Goal: Task Accomplishment & Management: Use online tool/utility

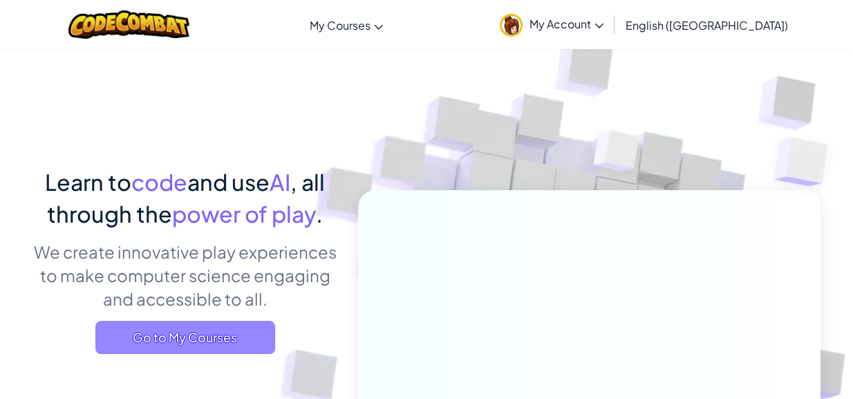
click at [209, 329] on span "Go to My Courses" at bounding box center [185, 337] width 180 height 33
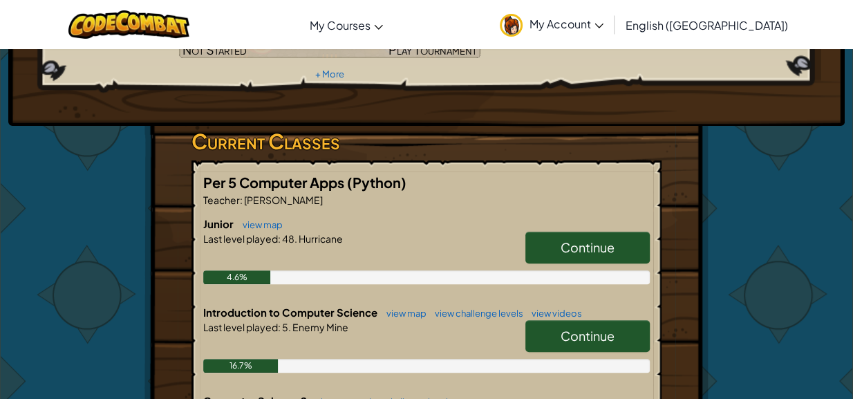
scroll to position [187, 0]
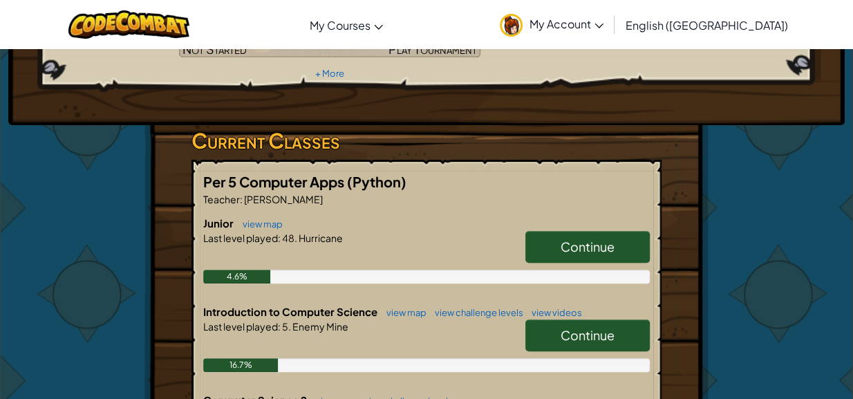
click at [552, 319] on link "Continue" at bounding box center [587, 335] width 124 height 32
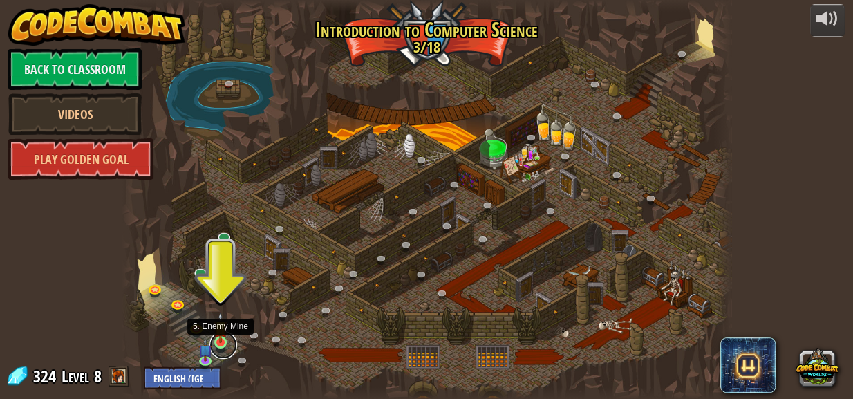
click at [217, 346] on link at bounding box center [223, 345] width 28 height 28
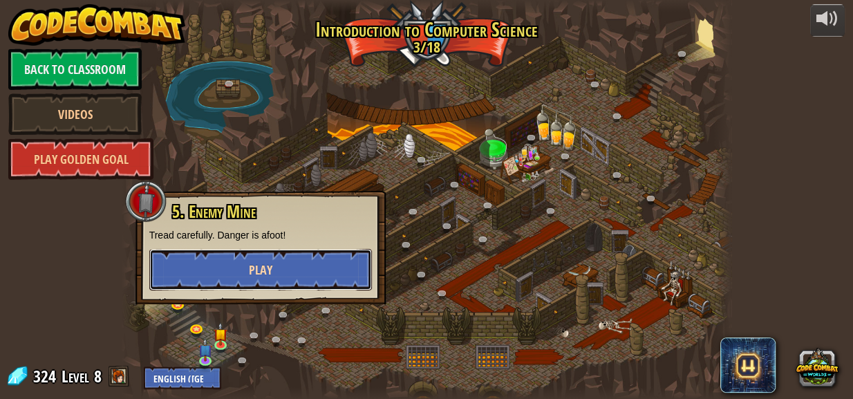
click at [230, 279] on button "Play" at bounding box center [260, 269] width 223 height 41
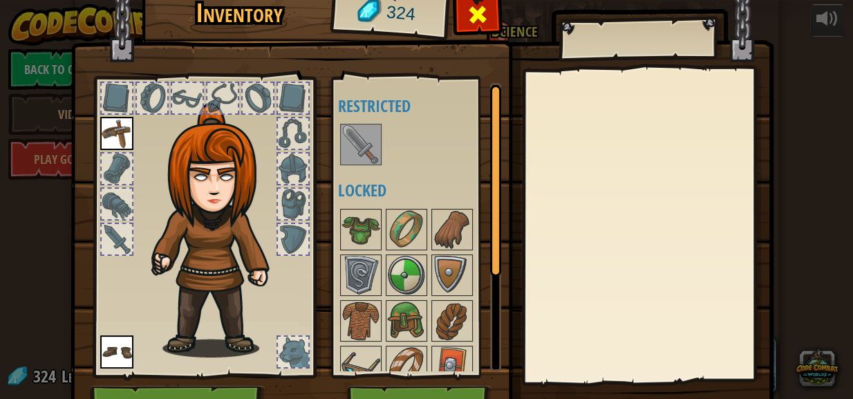
click at [475, 10] on span at bounding box center [477, 14] width 22 height 22
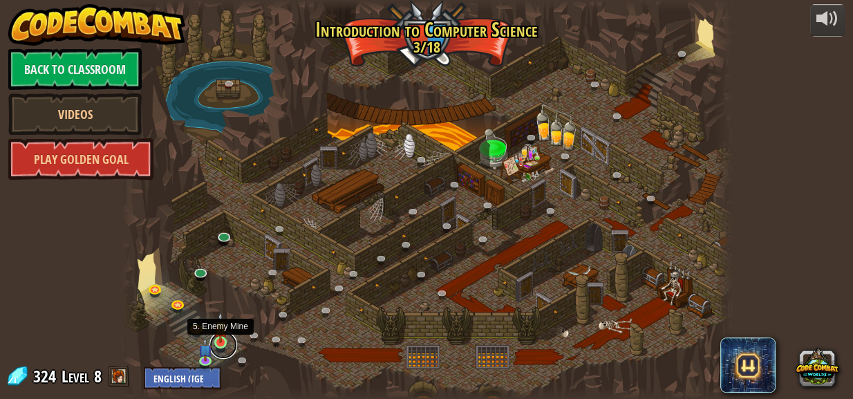
click at [223, 350] on link at bounding box center [223, 345] width 28 height 28
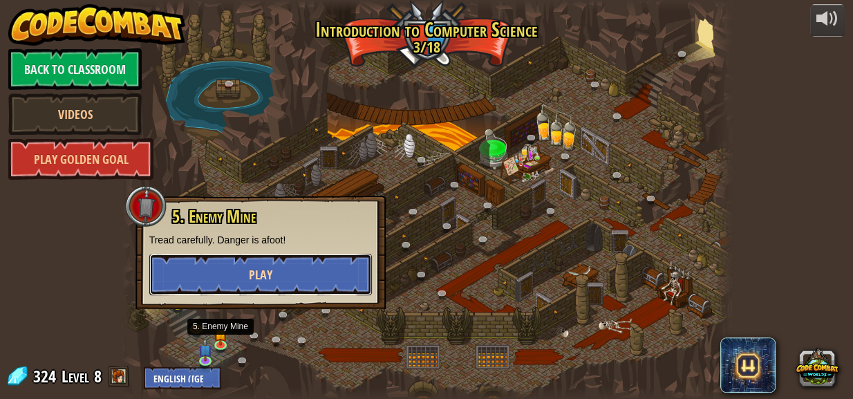
click at [288, 283] on button "Play" at bounding box center [260, 274] width 223 height 41
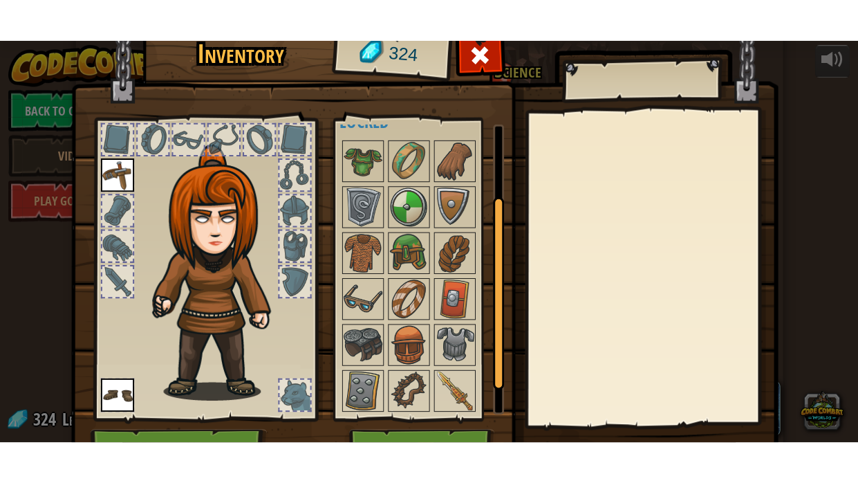
scroll to position [119, 0]
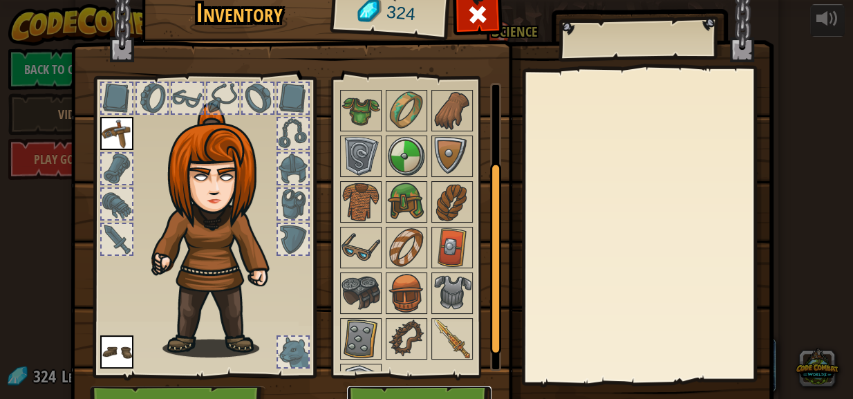
click at [441, 393] on button "Play" at bounding box center [419, 405] width 144 height 38
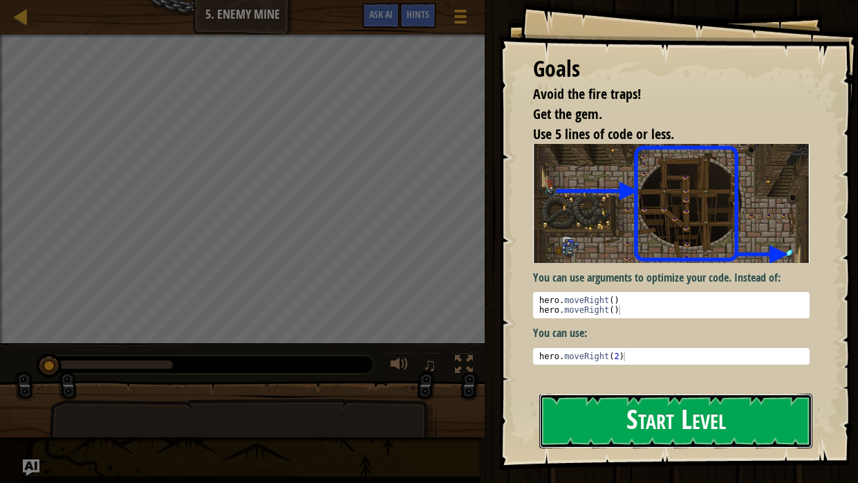
click at [569, 398] on button "Start Level" at bounding box center [675, 420] width 273 height 55
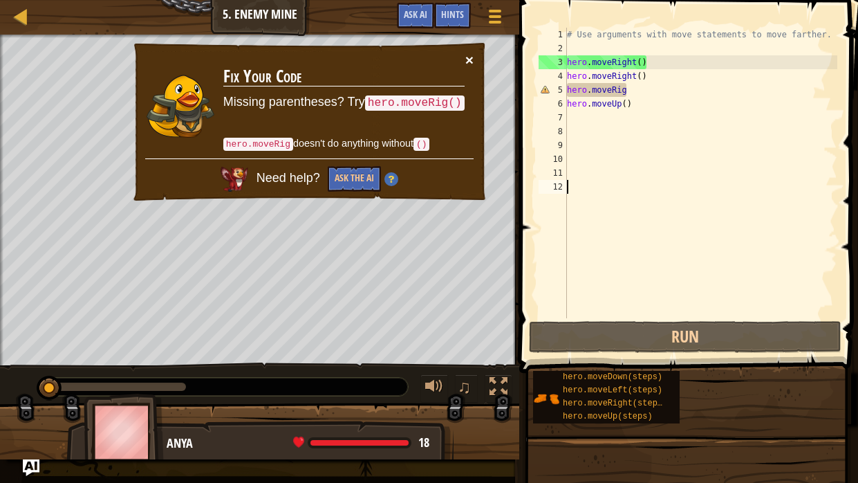
click at [469, 65] on button "×" at bounding box center [469, 60] width 8 height 15
click at [469, 66] on button "×" at bounding box center [469, 60] width 8 height 15
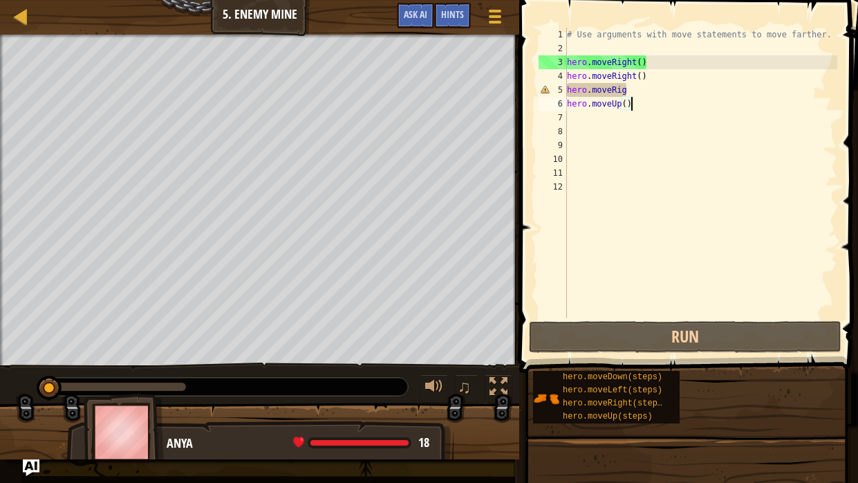
click at [646, 107] on div "# Use arguments with move statements to move farther. hero . moveRight ( ) hero…" at bounding box center [700, 187] width 273 height 318
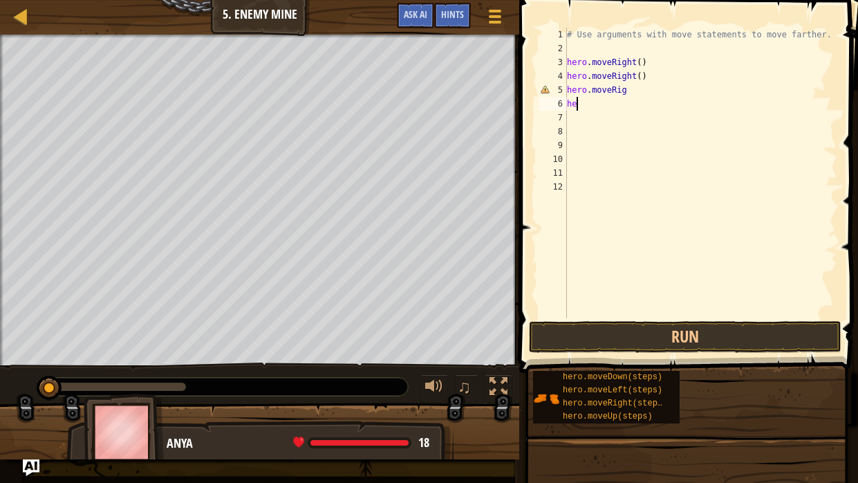
type textarea "h"
click at [606, 337] on button "Run" at bounding box center [685, 337] width 312 height 32
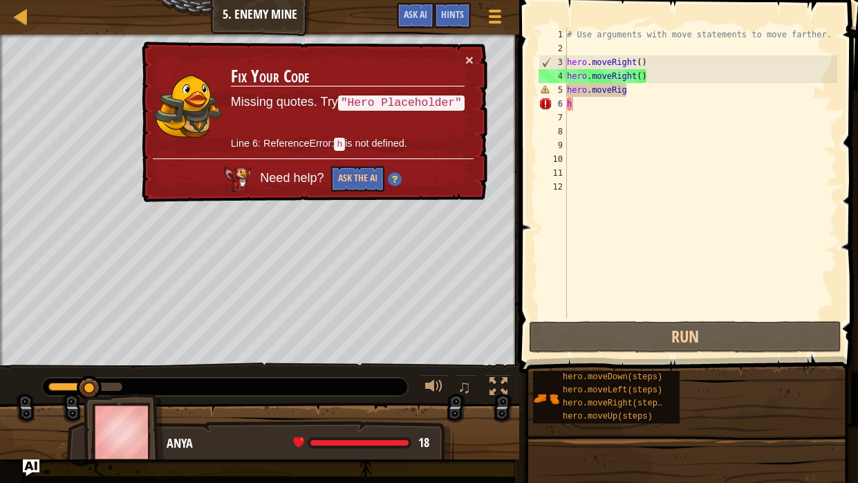
click at [477, 65] on div "× Fix Your Code Missing quotes. Try "Hero Placeholder" Line 6: ReferenceError: …" at bounding box center [313, 121] width 348 height 161
click at [469, 63] on button "×" at bounding box center [469, 60] width 8 height 15
click at [588, 112] on div "# Use arguments with move statements to move farther. hero . moveRight ( ) hero…" at bounding box center [700, 187] width 273 height 318
click at [584, 107] on div "# Use arguments with move statements to move farther. hero . moveRight ( ) hero…" at bounding box center [700, 187] width 273 height 318
type textarea "h"
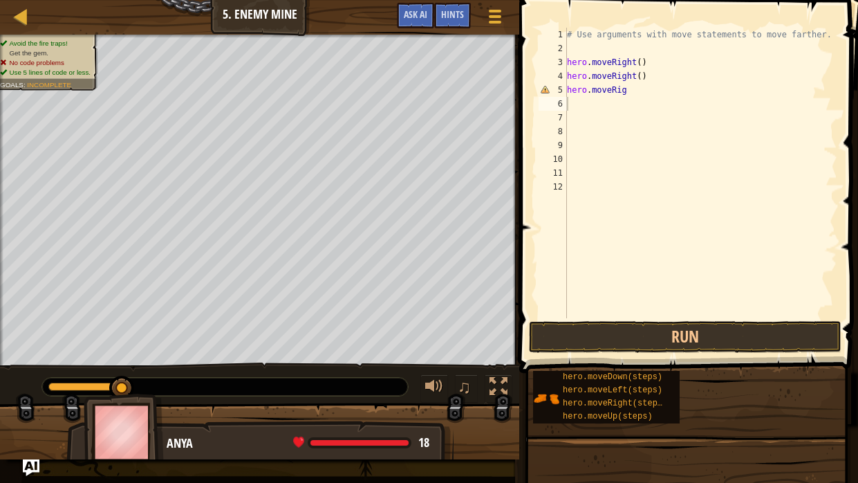
type textarea "g"
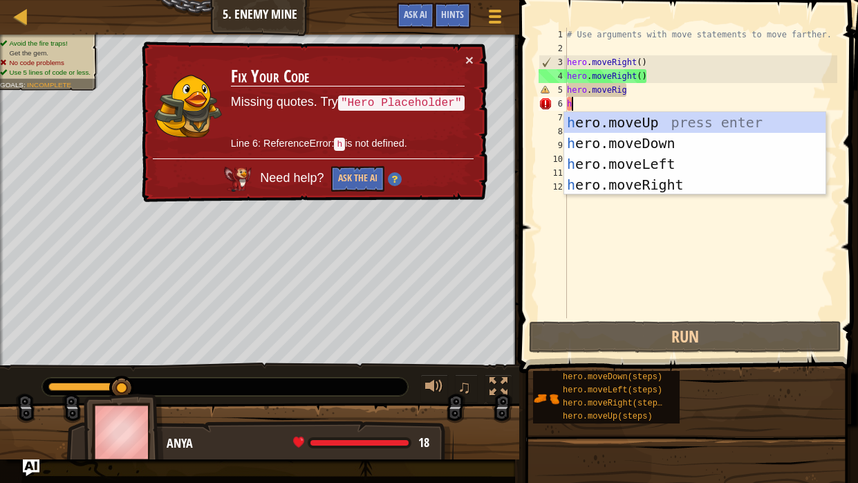
click at [668, 91] on div "# Use arguments with move statements to move farther. hero . moveRight ( ) hero…" at bounding box center [700, 187] width 273 height 318
type textarea "hero.moveRig"
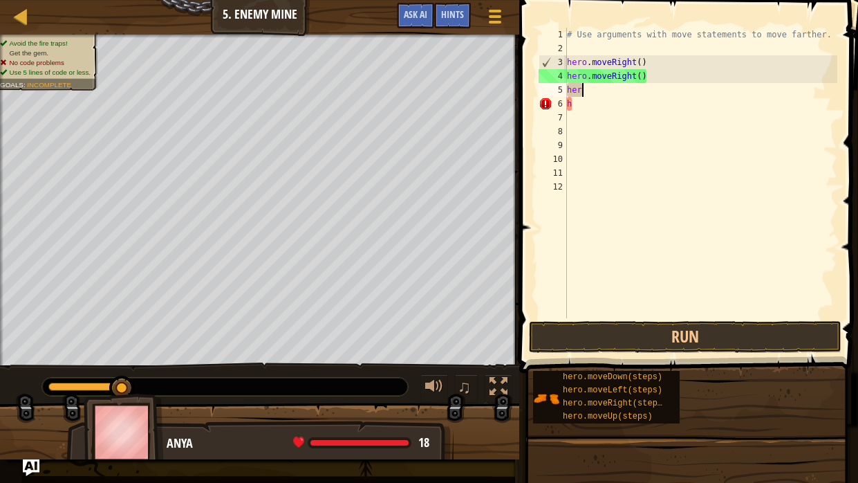
type textarea "h"
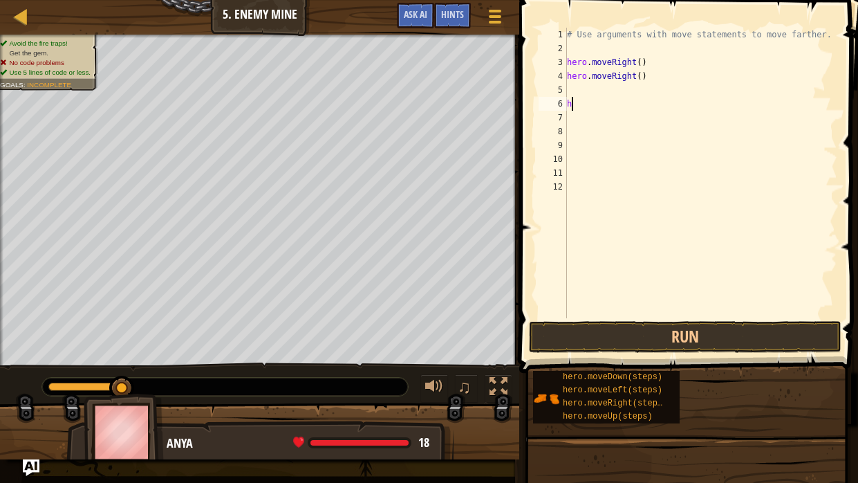
click at [655, 100] on div "# Use arguments with move statements to move farther. hero . moveRight ( ) hero…" at bounding box center [700, 187] width 273 height 318
type textarea "h"
click at [585, 97] on div "# Use arguments with move statements to move farther. hero . moveRight ( ) hero…" at bounding box center [700, 187] width 273 height 318
click at [584, 86] on div "# Use arguments with move statements to move farther. hero . moveRight ( ) hero…" at bounding box center [700, 187] width 273 height 318
type textarea "g"
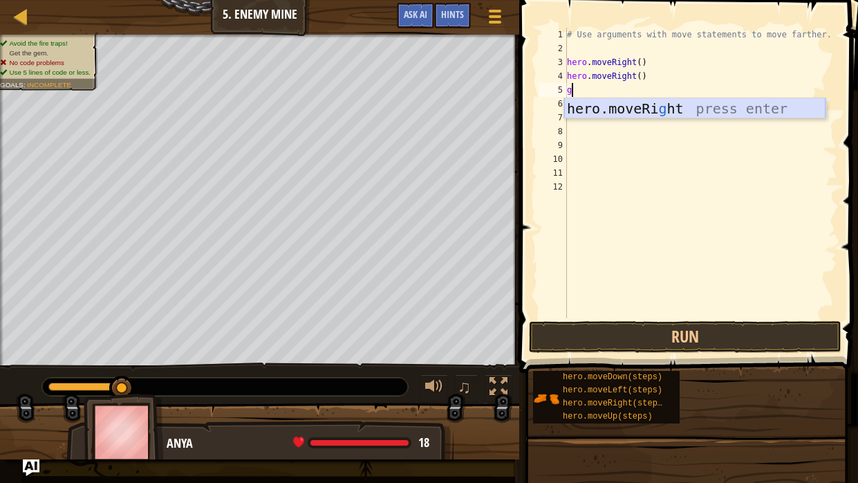
click at [626, 107] on div "hero.moveRi g ht press enter" at bounding box center [694, 129] width 261 height 62
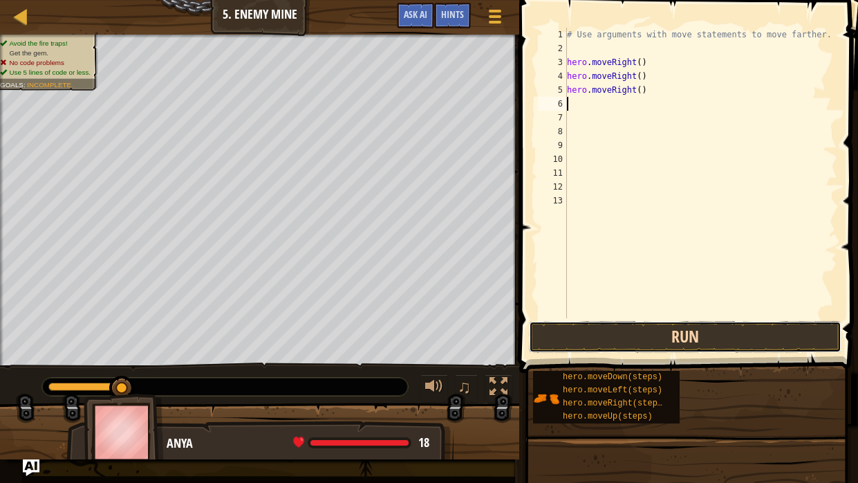
click at [675, 341] on button "Run" at bounding box center [685, 337] width 312 height 32
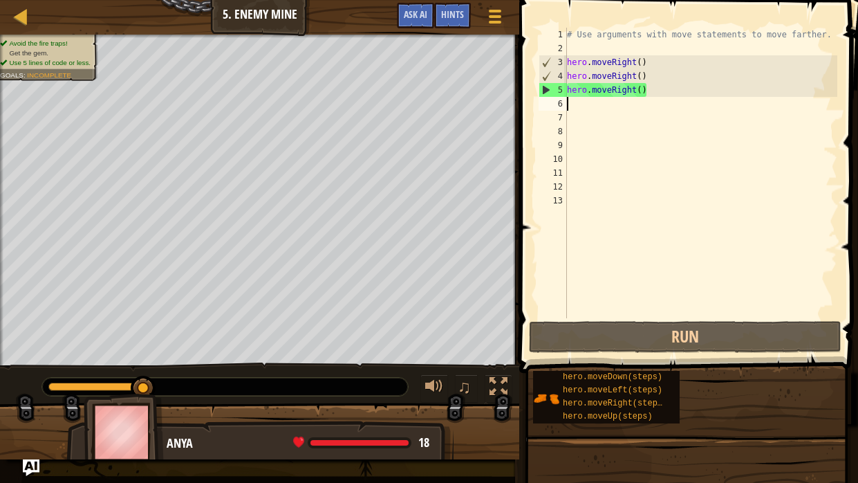
type textarea "h"
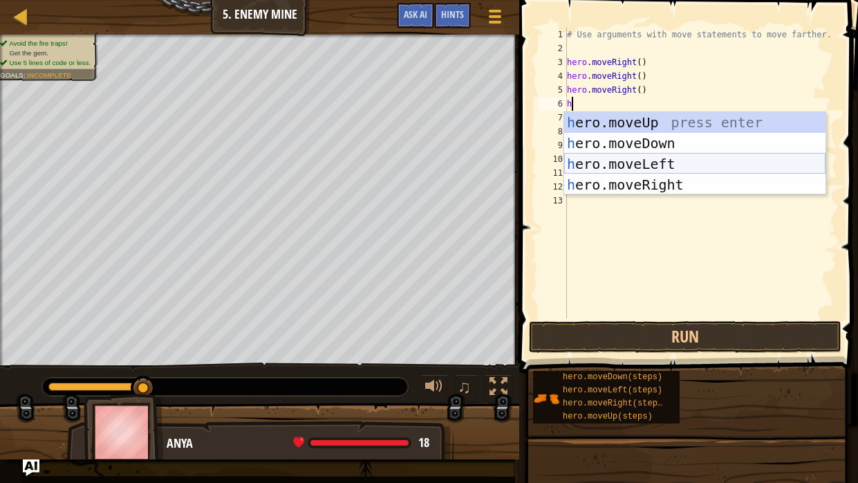
click at [636, 160] on div "h ero.moveUp press enter h ero.moveDown press enter h ero.moveLeft press enter …" at bounding box center [694, 174] width 261 height 124
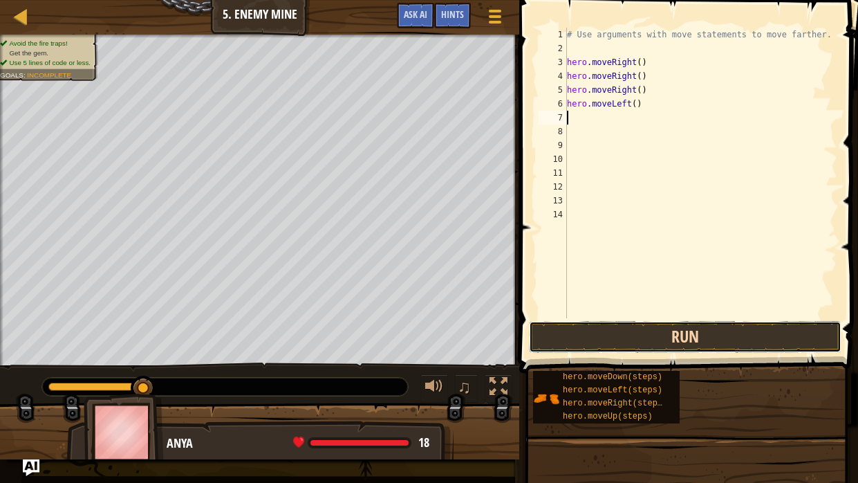
click at [621, 331] on button "Run" at bounding box center [685, 337] width 312 height 32
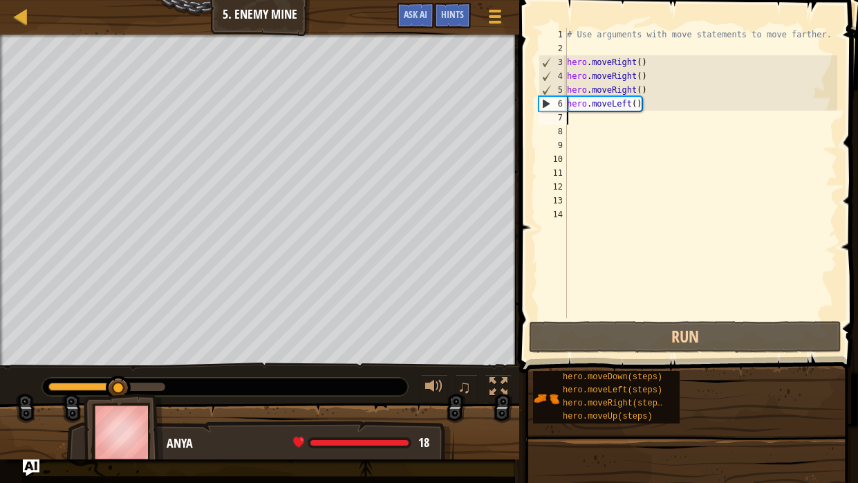
click at [677, 99] on div "# Use arguments with move statements to move farther. hero . moveRight ( ) hero…" at bounding box center [700, 187] width 273 height 318
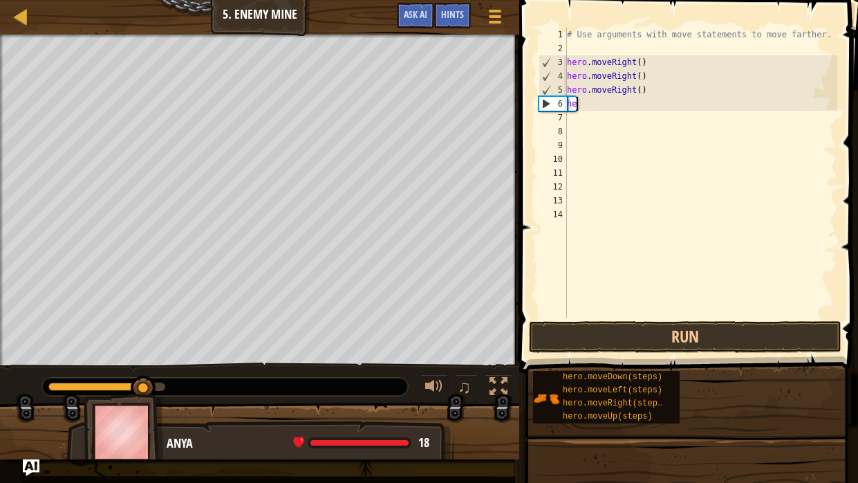
type textarea "h"
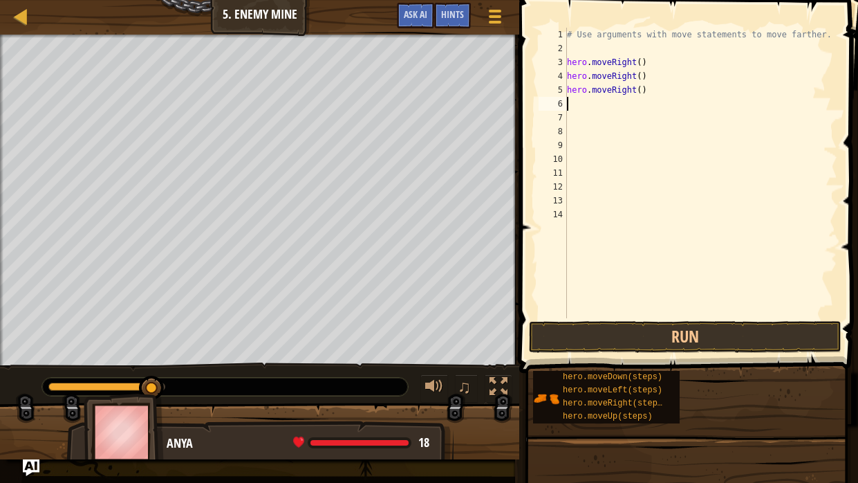
type textarea "h"
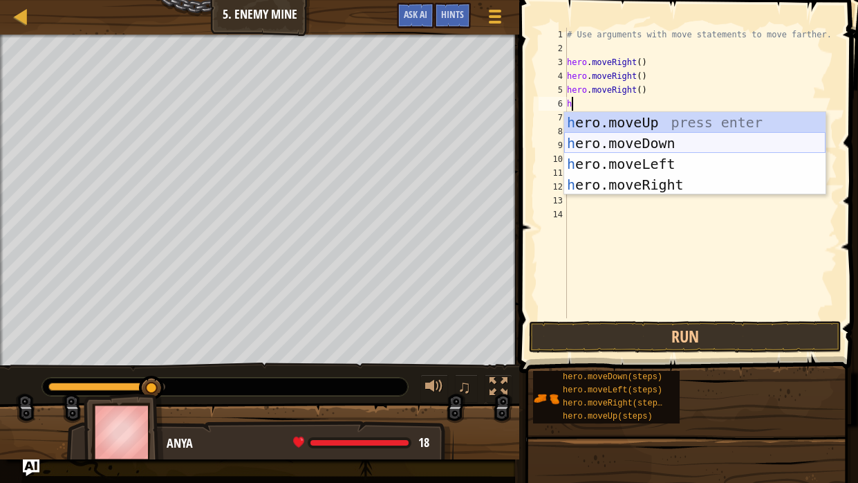
click at [661, 150] on div "h ero.moveUp press enter h ero.moveDown press enter h ero.moveLeft press enter …" at bounding box center [694, 174] width 261 height 124
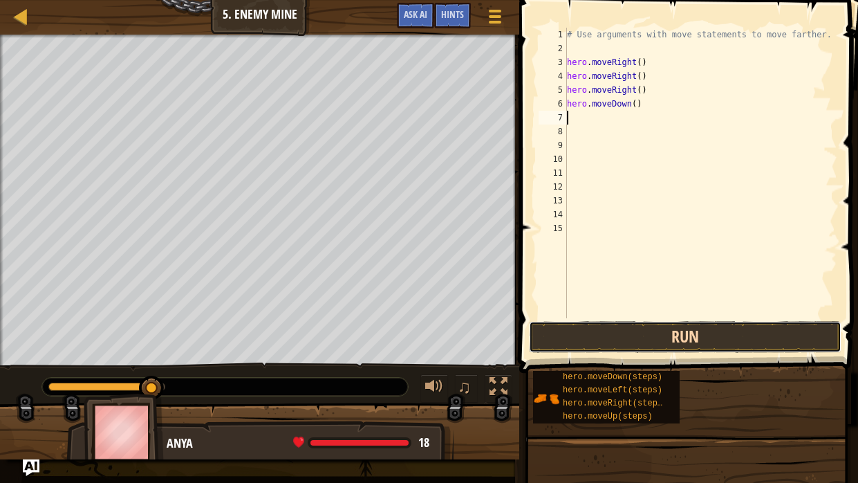
click at [655, 339] on button "Run" at bounding box center [685, 337] width 312 height 32
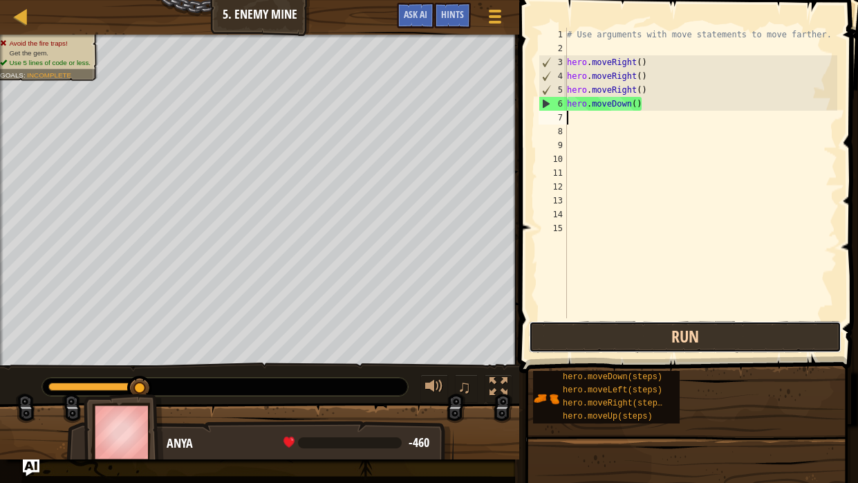
click at [693, 334] on button "Run" at bounding box center [685, 337] width 312 height 32
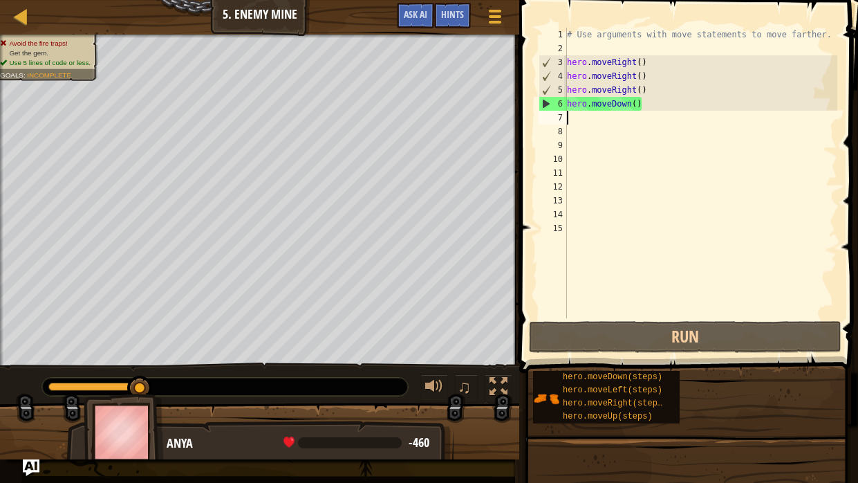
type textarea "h"
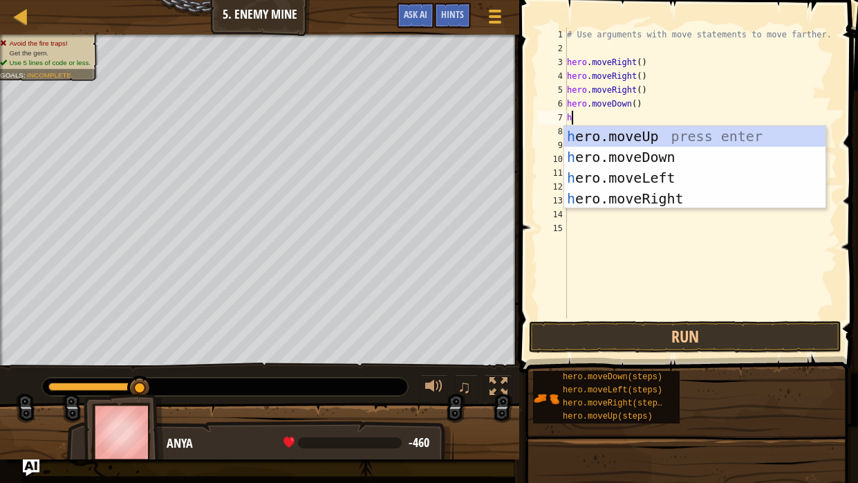
click at [673, 203] on div "h ero.moveUp press enter h ero.moveDown press enter h ero.moveLeft press enter …" at bounding box center [694, 188] width 261 height 124
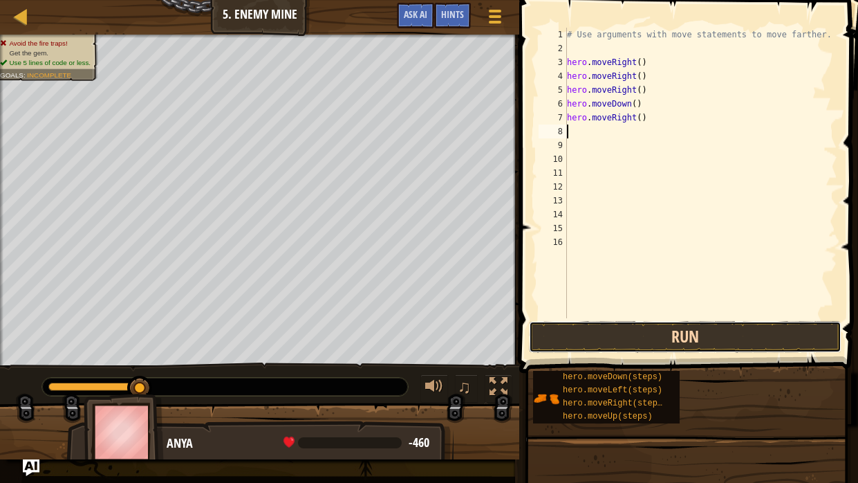
click at [619, 342] on button "Run" at bounding box center [685, 337] width 312 height 32
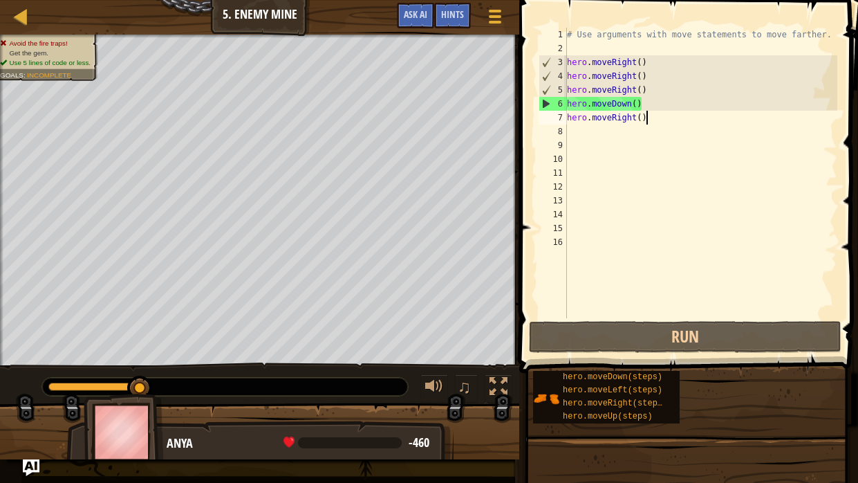
click at [660, 118] on div "# Use arguments with move statements to move farther. hero . moveRight ( ) hero…" at bounding box center [700, 187] width 273 height 318
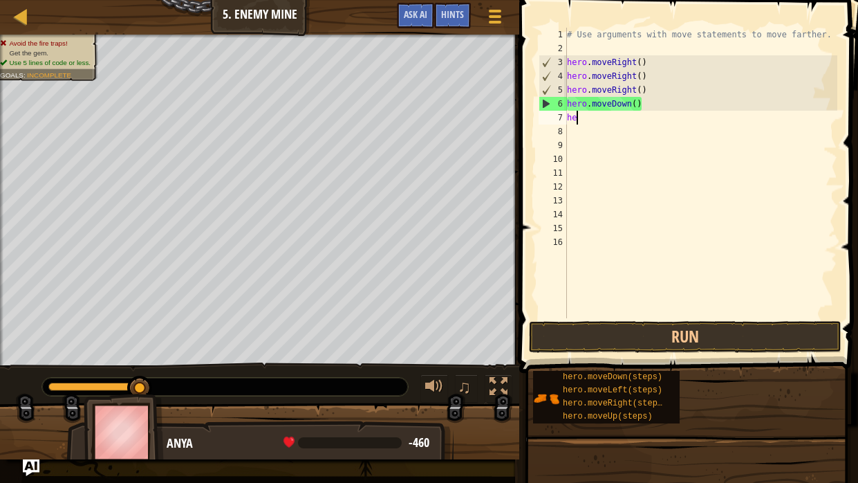
type textarea "h"
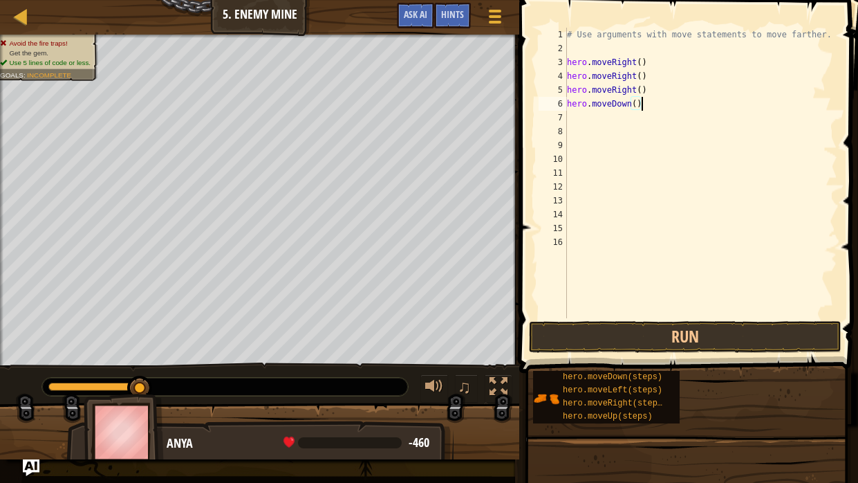
click at [647, 104] on div "# Use arguments with move statements to move farther. hero . moveRight ( ) hero…" at bounding box center [700, 187] width 273 height 318
type textarea "h"
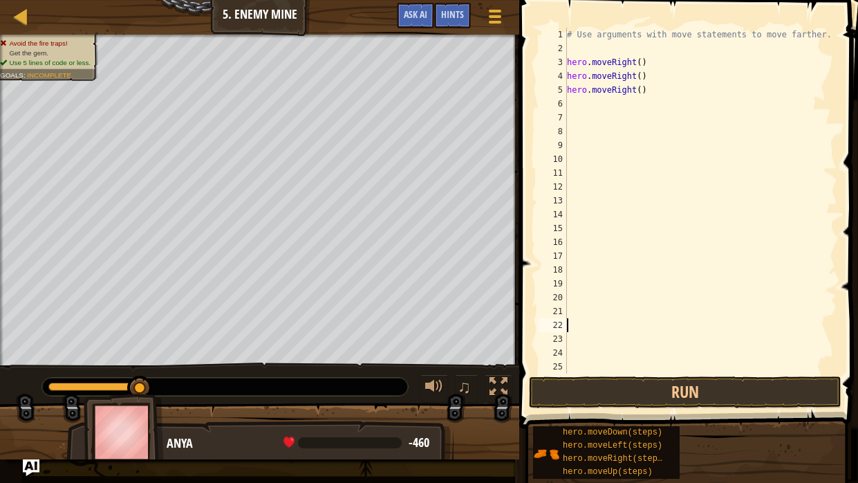
click at [581, 102] on div "# Use arguments with move statements to move farther. hero . moveRight ( ) hero…" at bounding box center [700, 214] width 273 height 373
click at [0, 0] on div "h ero.moveUp press enter h ero.moveDown press enter h ero.moveLeft press enter …" at bounding box center [0, 0] width 0 height 0
type textarea "h"
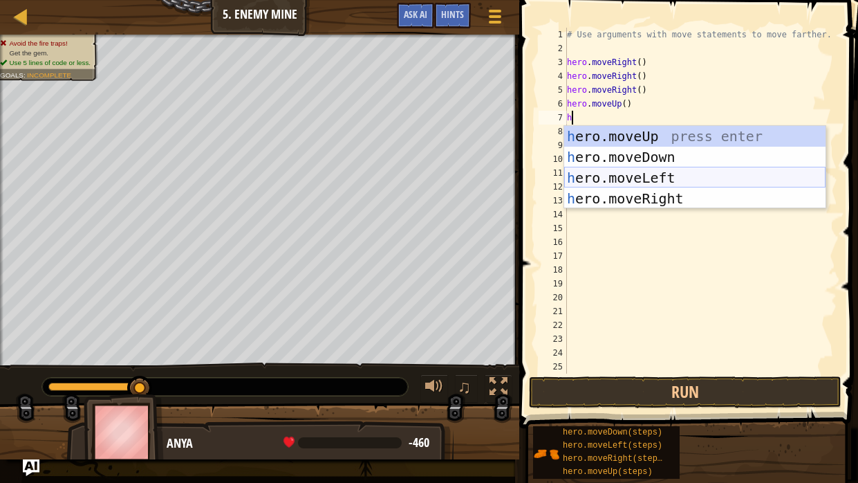
click at [666, 171] on div "h ero.moveUp press enter h ero.moveDown press enter h ero.moveLeft press enter …" at bounding box center [694, 188] width 261 height 124
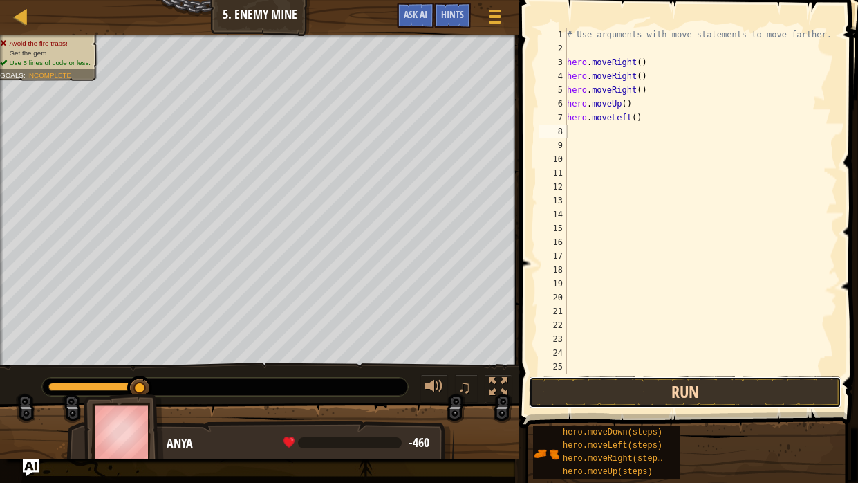
click at [696, 378] on button "Run" at bounding box center [685, 392] width 312 height 32
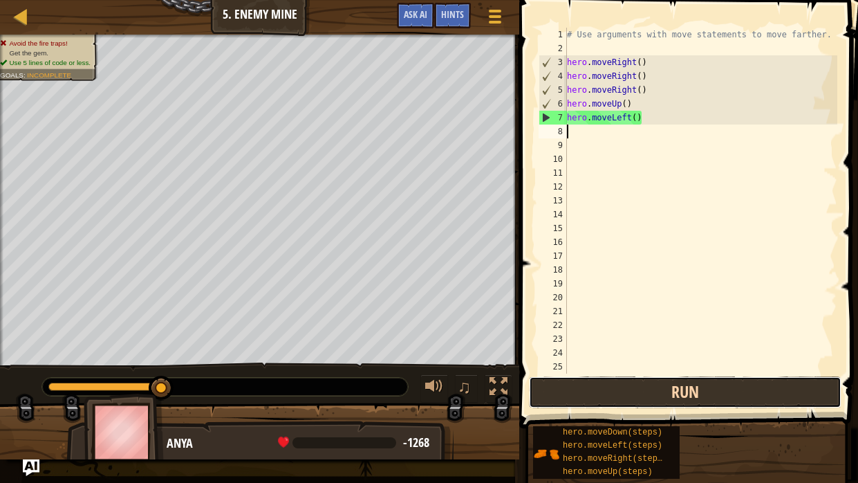
click at [692, 398] on button "Run" at bounding box center [685, 392] width 312 height 32
click at [578, 382] on button "Run" at bounding box center [685, 392] width 312 height 32
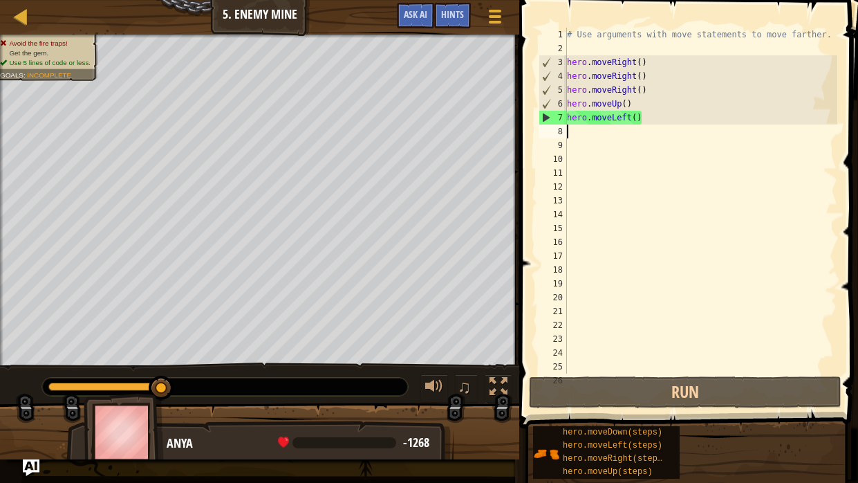
click at [656, 95] on div "# Use arguments with move statements to move farther. hero . moveRight ( ) hero…" at bounding box center [700, 214] width 273 height 373
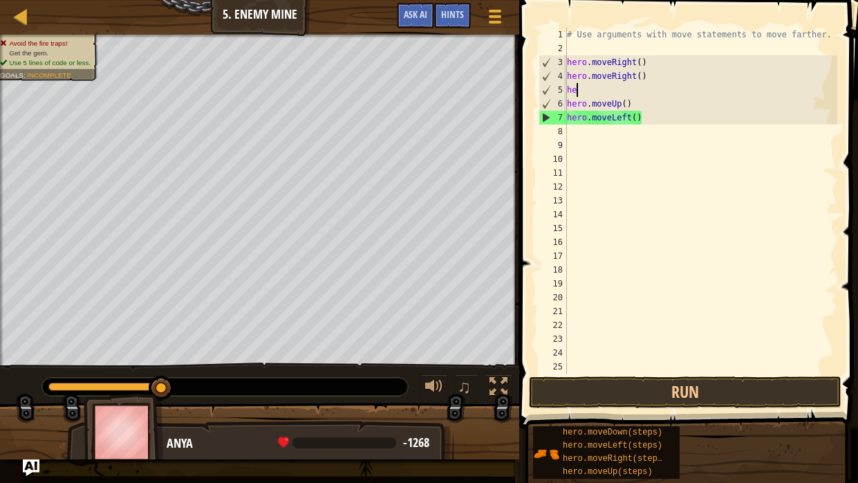
type textarea "h"
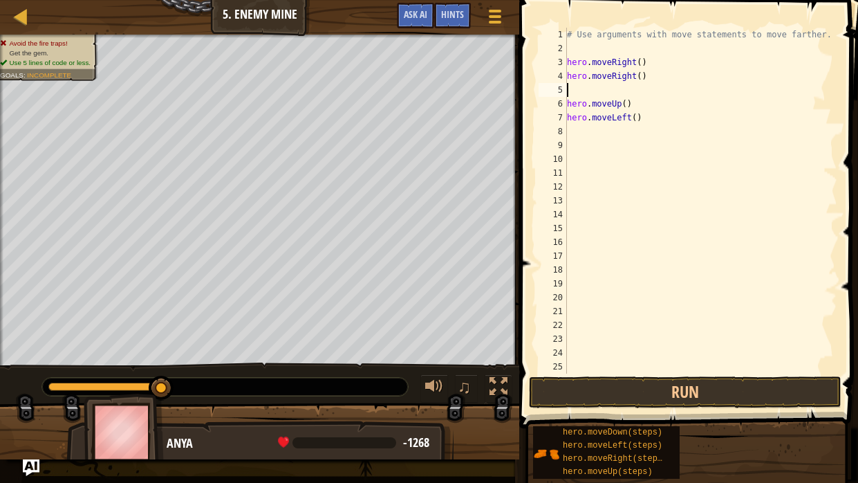
click at [650, 76] on div "# Use arguments with move statements to move farther. hero . moveRight ( ) hero…" at bounding box center [700, 214] width 273 height 373
type textarea "h"
click at [640, 60] on div "# Use arguments with move statements to move farther. hero . moveRight ( ) hero…" at bounding box center [700, 214] width 273 height 373
type textarea "hero.moveRight(3)"
